Goal: Task Accomplishment & Management: Use online tool/utility

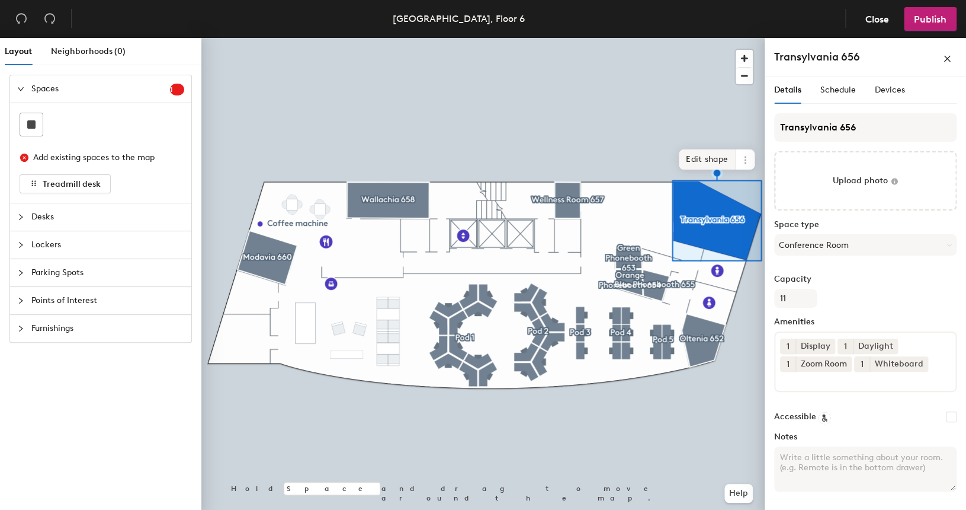
click at [706, 156] on span "Edit shape" at bounding box center [707, 159] width 57 height 20
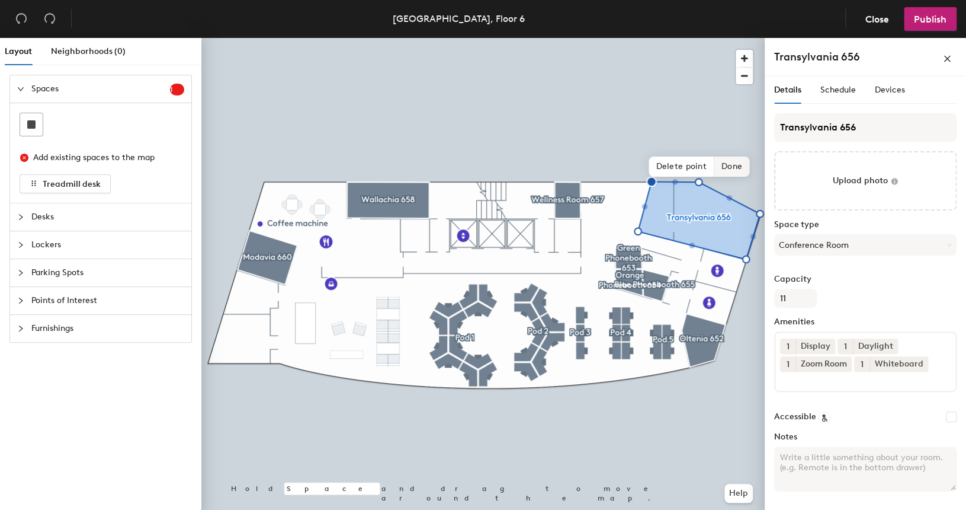
click at [732, 169] on span "Done" at bounding box center [732, 166] width 35 height 20
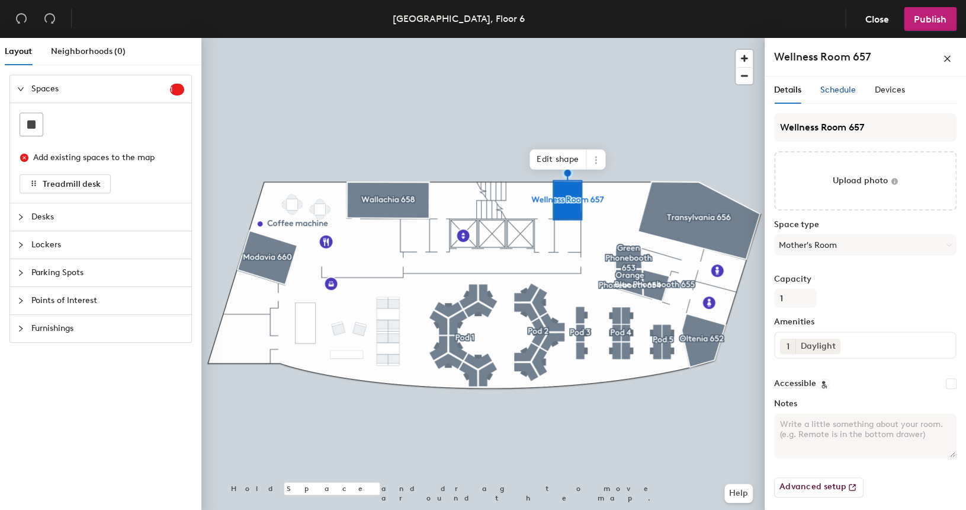
click at [846, 89] on span "Schedule" at bounding box center [839, 90] width 36 height 10
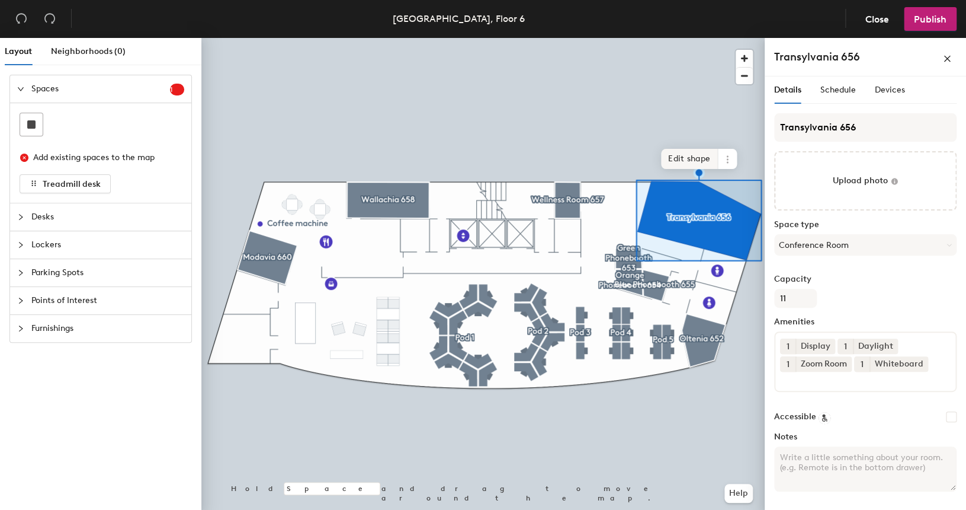
click at [643, 38] on div at bounding box center [483, 38] width 564 height 0
click at [683, 159] on span "Edit shape" at bounding box center [689, 159] width 57 height 20
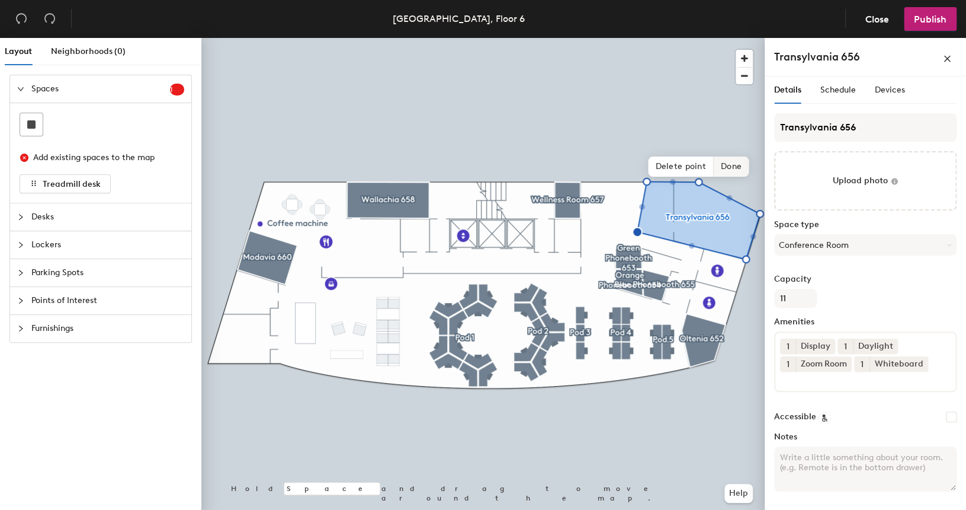
click at [728, 169] on span "Done" at bounding box center [731, 166] width 35 height 20
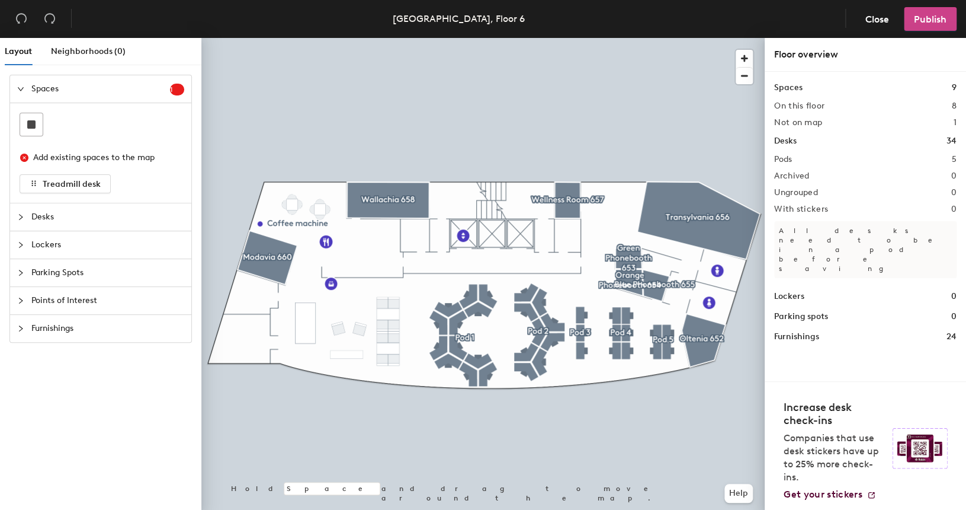
click at [933, 18] on span "Publish" at bounding box center [930, 19] width 33 height 11
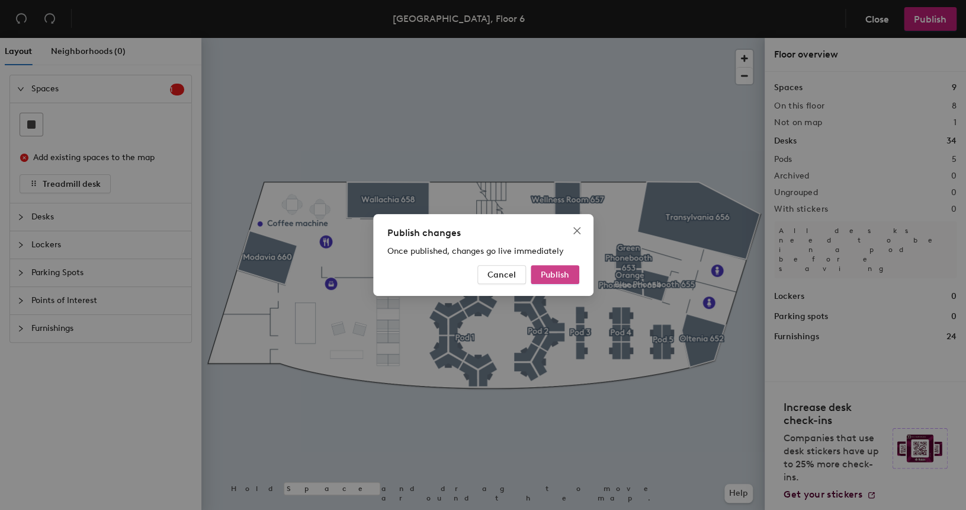
click at [569, 270] on span "Publish" at bounding box center [555, 275] width 28 height 10
